Goal: Find specific page/section: Find specific page/section

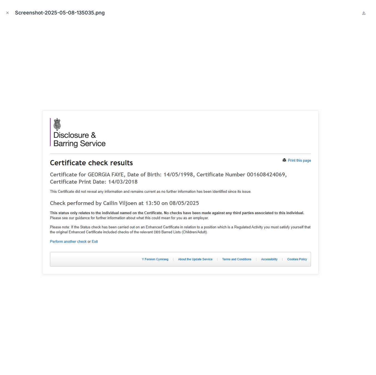
click at [51, 87] on div at bounding box center [187, 196] width 367 height 347
click at [6, 12] on icon "Close modal" at bounding box center [8, 13] width 4 height 4
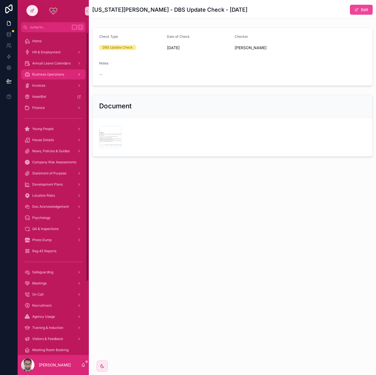
click at [45, 76] on span "Business Operations" at bounding box center [48, 74] width 32 height 4
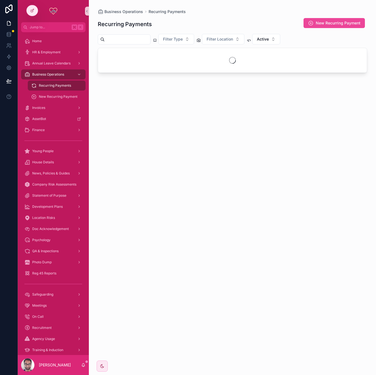
click at [137, 39] on input "scrollable content" at bounding box center [128, 40] width 46 height 8
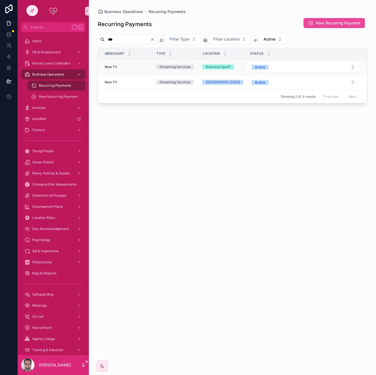
type input "***"
click at [167, 66] on div "Streaming Services" at bounding box center [174, 66] width 31 height 5
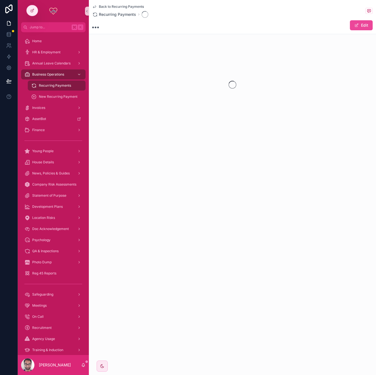
click at [128, 6] on span "Back to Recurring Payments" at bounding box center [121, 6] width 45 height 4
